Goal: Transaction & Acquisition: Purchase product/service

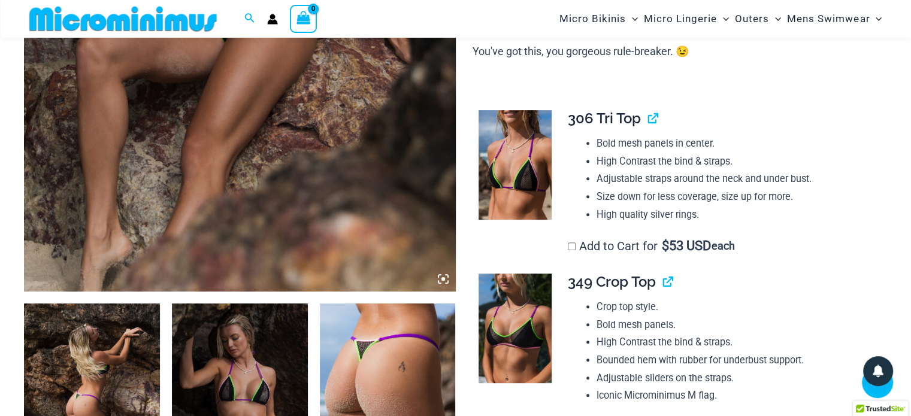
scroll to position [468, 0]
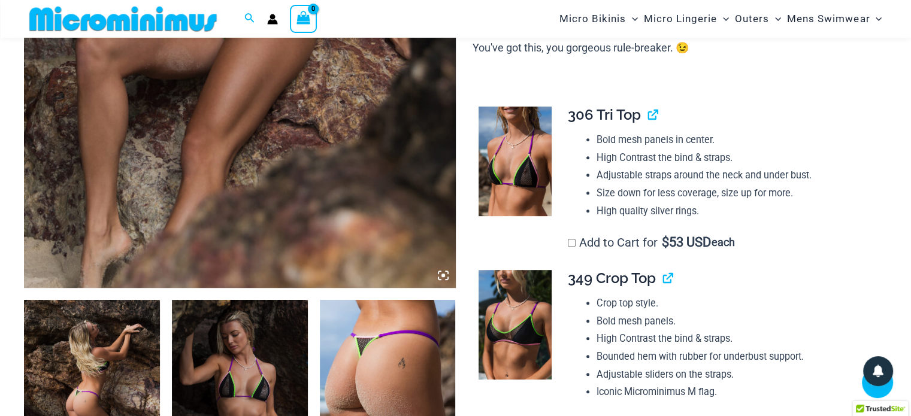
click at [441, 275] on icon at bounding box center [443, 276] width 4 height 4
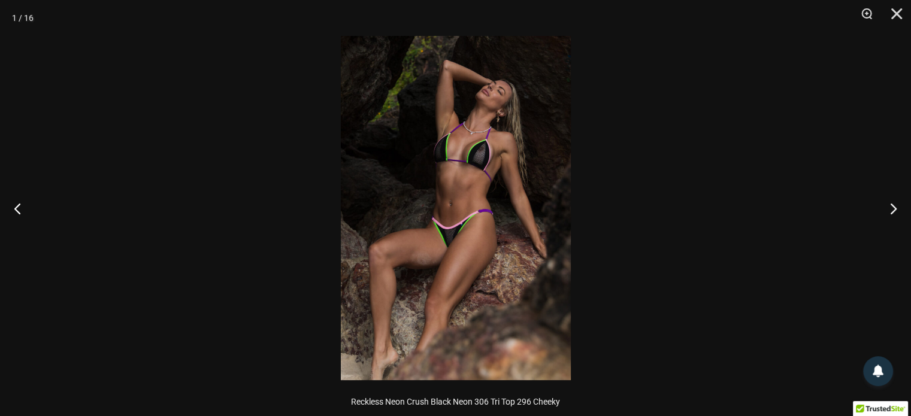
click at [454, 233] on img at bounding box center [456, 208] width 230 height 344
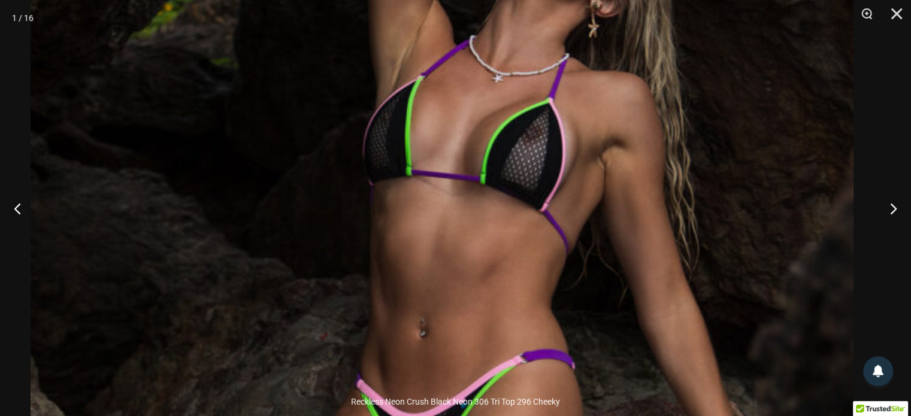
click at [455, 384] on img at bounding box center [442, 346] width 823 height 1234
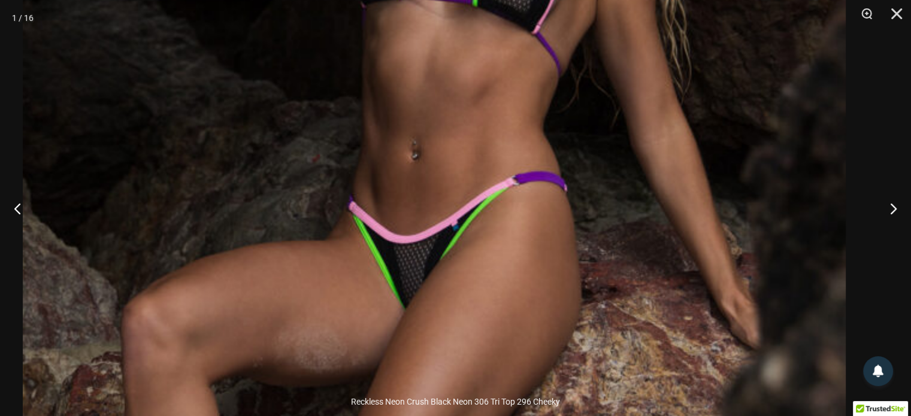
click at [449, 77] on img at bounding box center [434, 168] width 823 height 1234
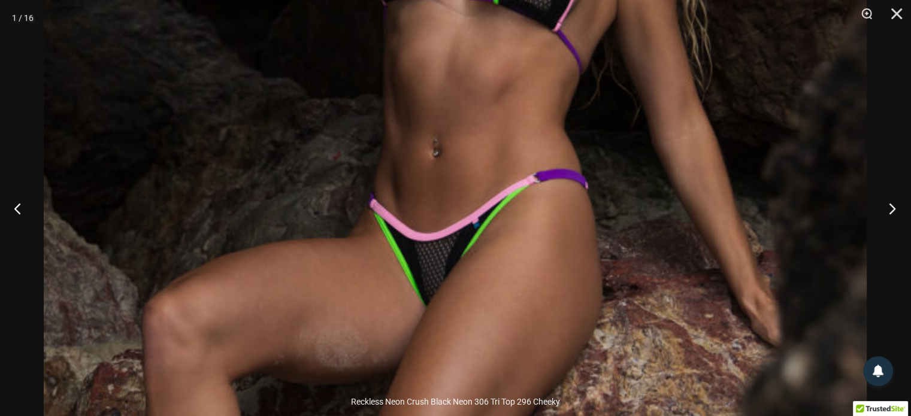
click at [894, 210] on button "Next" at bounding box center [888, 208] width 45 height 60
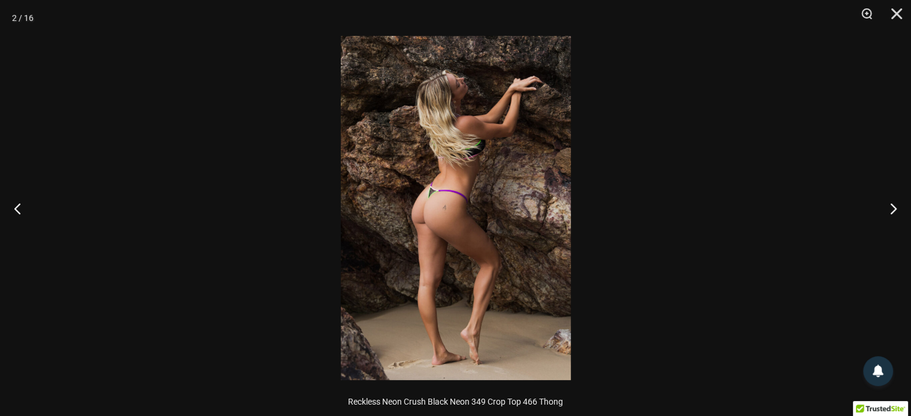
click at [440, 253] on img at bounding box center [456, 208] width 230 height 344
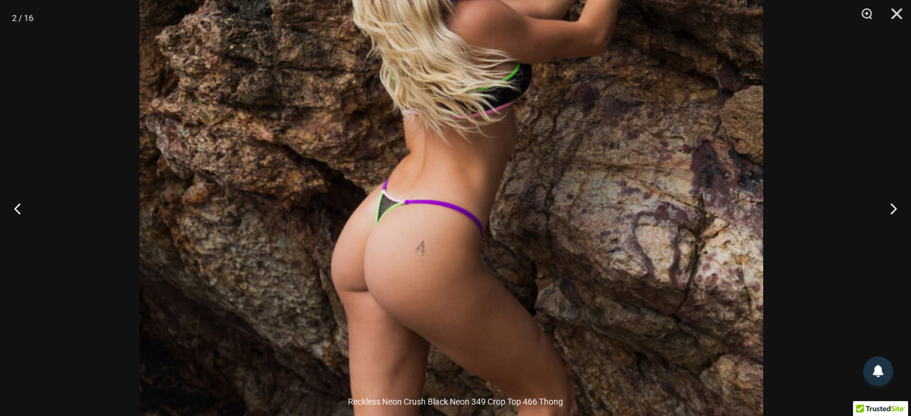
click at [458, 316] on img at bounding box center [451, 249] width 623 height 935
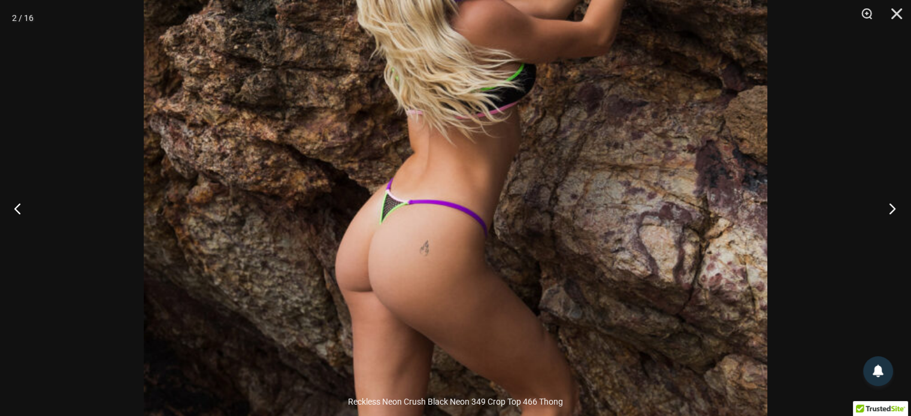
click at [891, 209] on button "Next" at bounding box center [888, 208] width 45 height 60
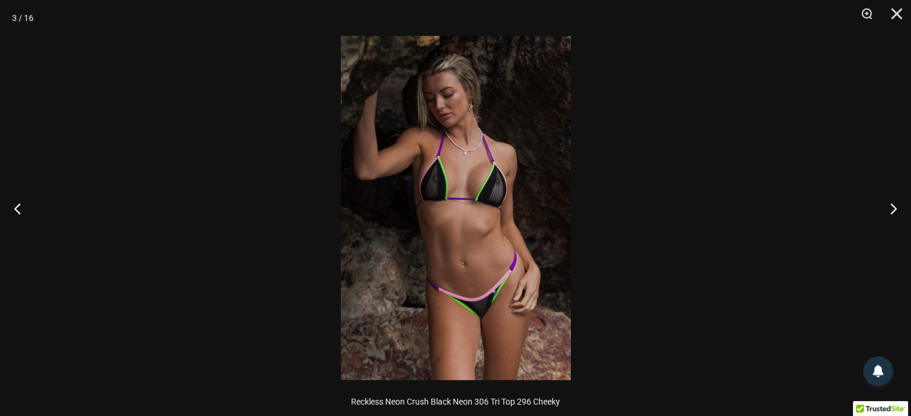
click at [489, 313] on img at bounding box center [456, 208] width 230 height 344
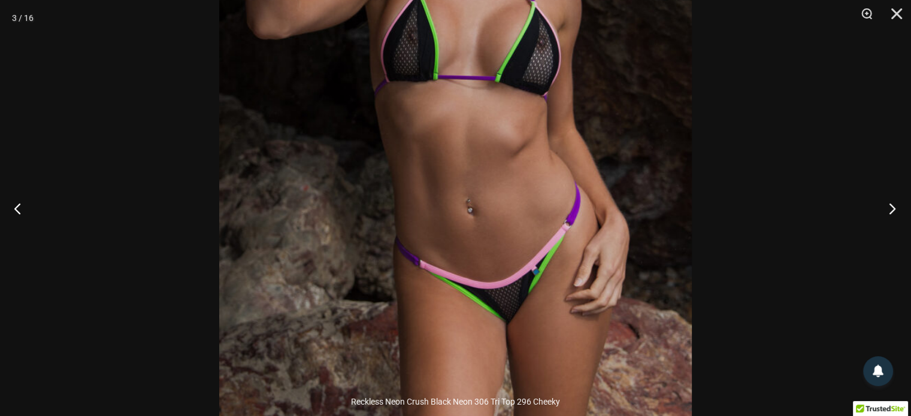
click at [886, 208] on button "Next" at bounding box center [888, 208] width 45 height 60
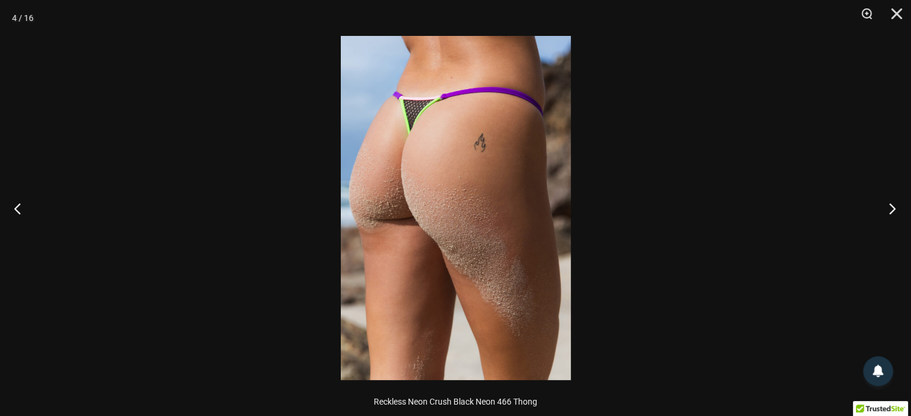
click at [890, 207] on button "Next" at bounding box center [888, 208] width 45 height 60
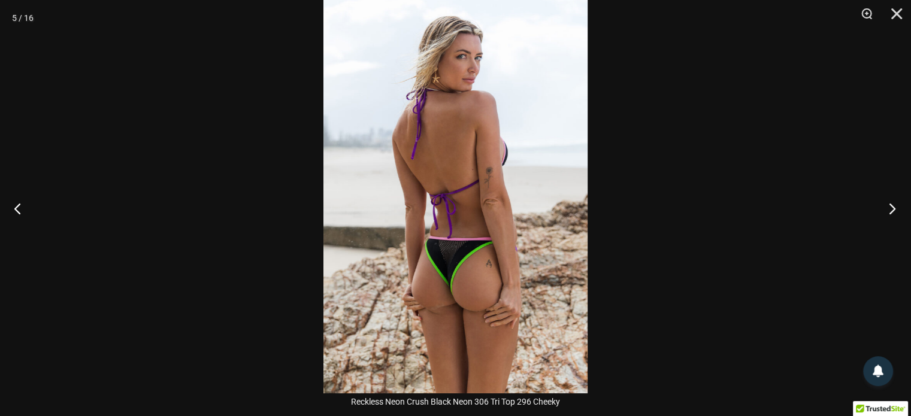
click at [888, 210] on button "Next" at bounding box center [888, 208] width 45 height 60
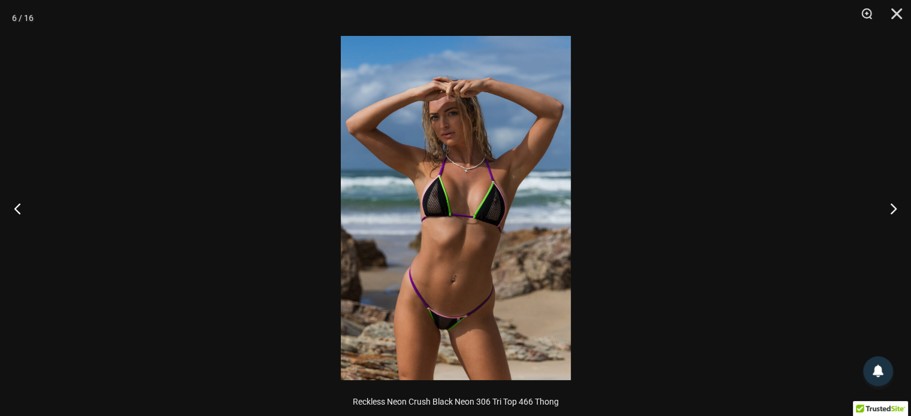
click at [448, 337] on img at bounding box center [456, 208] width 230 height 344
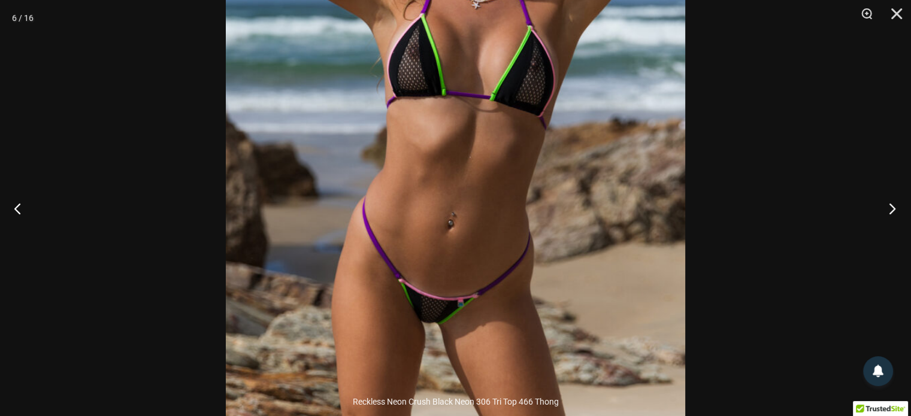
click at [894, 203] on button "Next" at bounding box center [888, 208] width 45 height 60
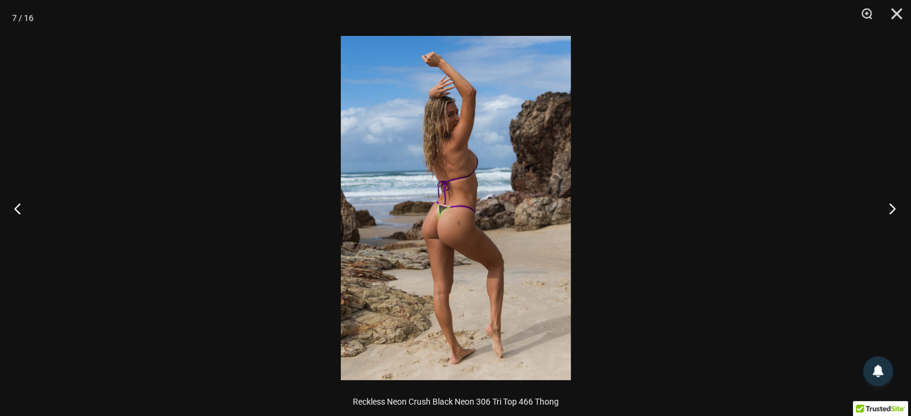
click at [889, 211] on button "Next" at bounding box center [888, 208] width 45 height 60
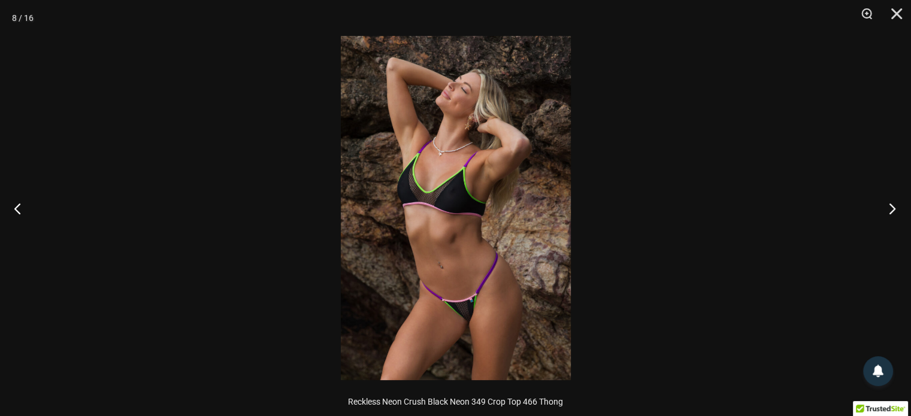
click at [889, 211] on button "Next" at bounding box center [888, 208] width 45 height 60
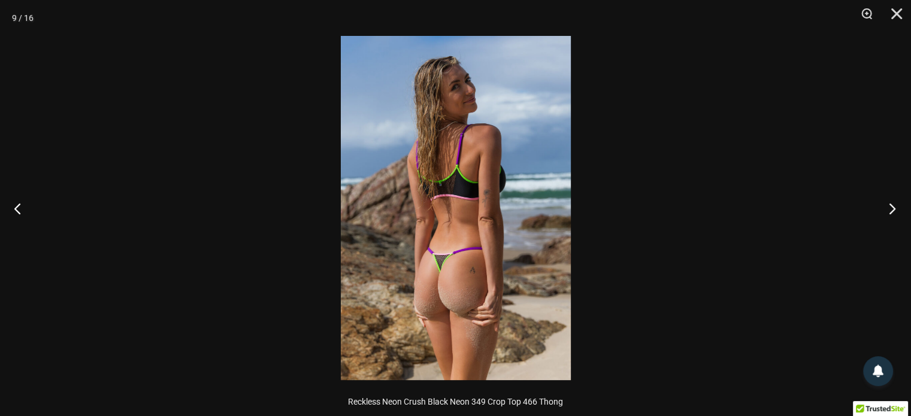
click at [892, 208] on button "Next" at bounding box center [888, 208] width 45 height 60
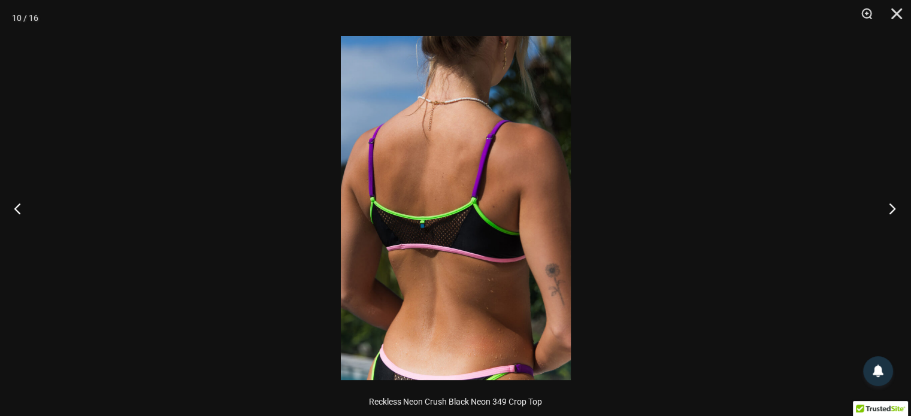
click at [892, 208] on button "Next" at bounding box center [888, 208] width 45 height 60
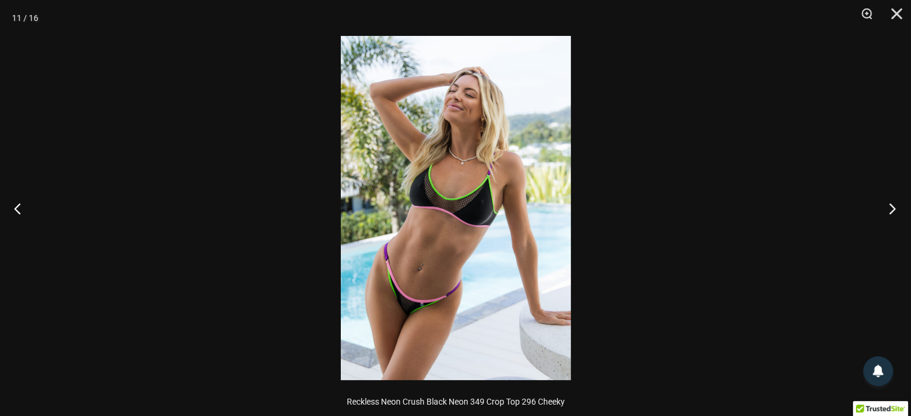
click at [892, 208] on button "Next" at bounding box center [888, 208] width 45 height 60
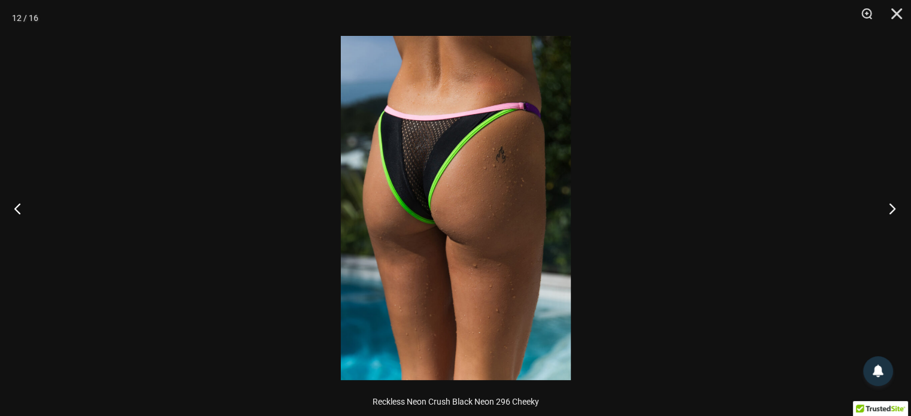
click at [892, 208] on button "Next" at bounding box center [888, 208] width 45 height 60
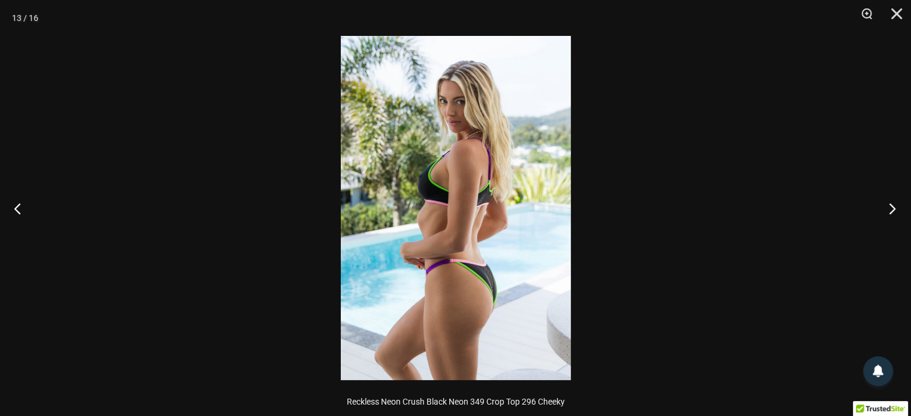
click at [892, 208] on button "Next" at bounding box center [888, 208] width 45 height 60
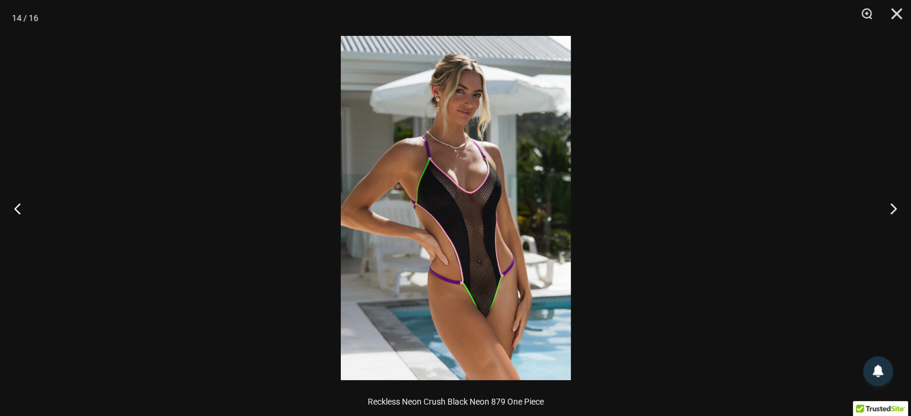
click at [492, 316] on img at bounding box center [456, 208] width 230 height 344
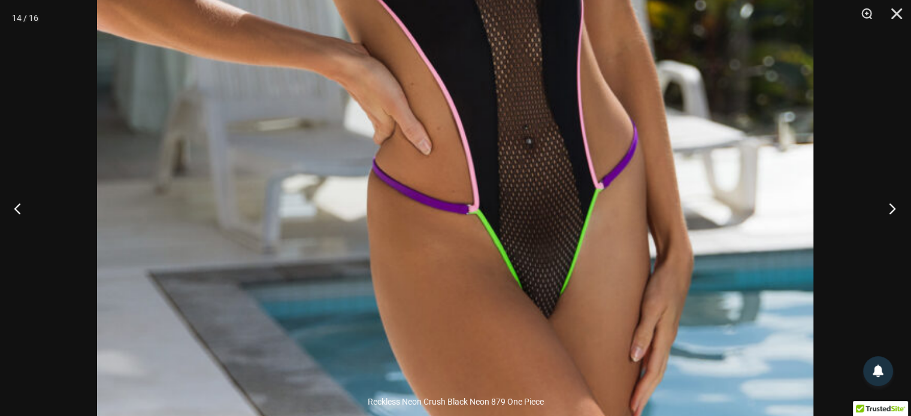
click at [891, 213] on button "Next" at bounding box center [888, 208] width 45 height 60
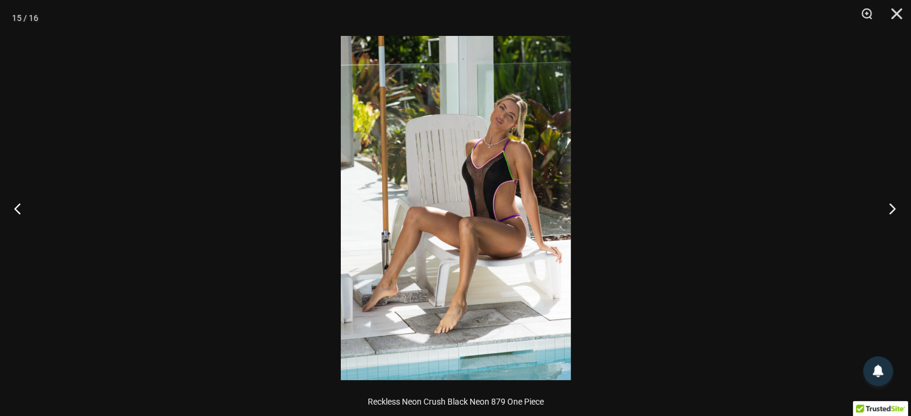
click at [891, 213] on button "Next" at bounding box center [888, 208] width 45 height 60
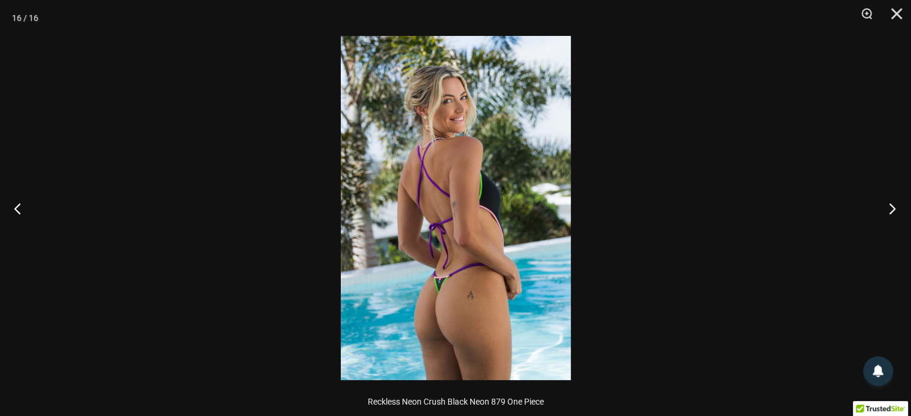
click at [891, 213] on button "Next" at bounding box center [888, 208] width 45 height 60
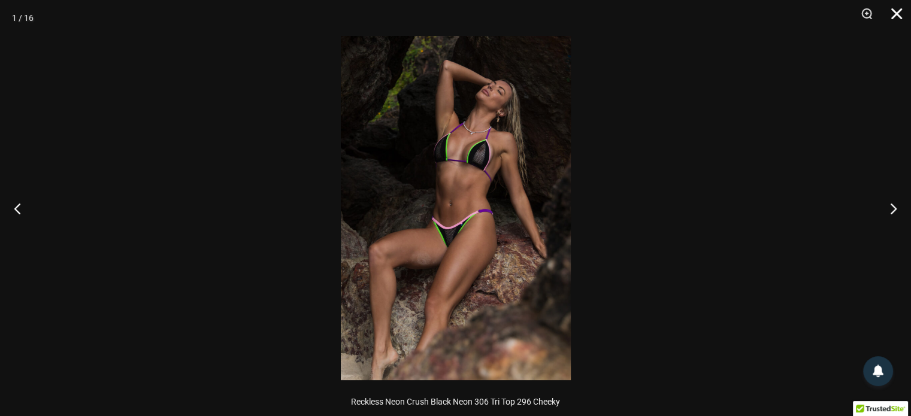
click at [891, 14] on button "Close" at bounding box center [892, 18] width 30 height 36
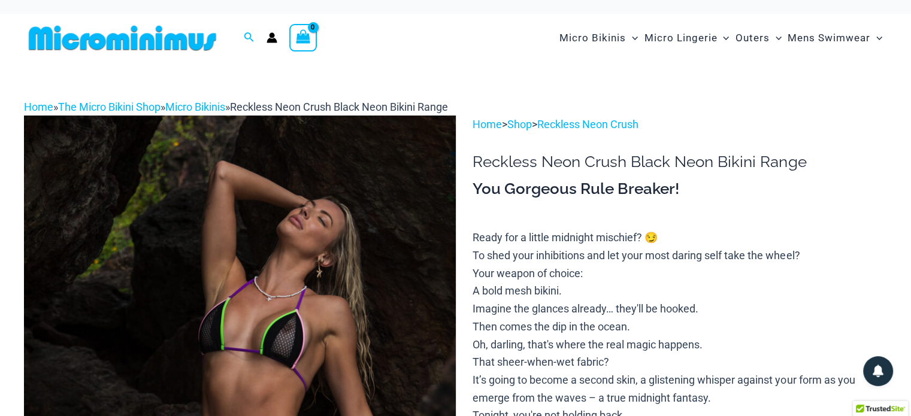
scroll to position [0, 0]
